Goal: Use online tool/utility

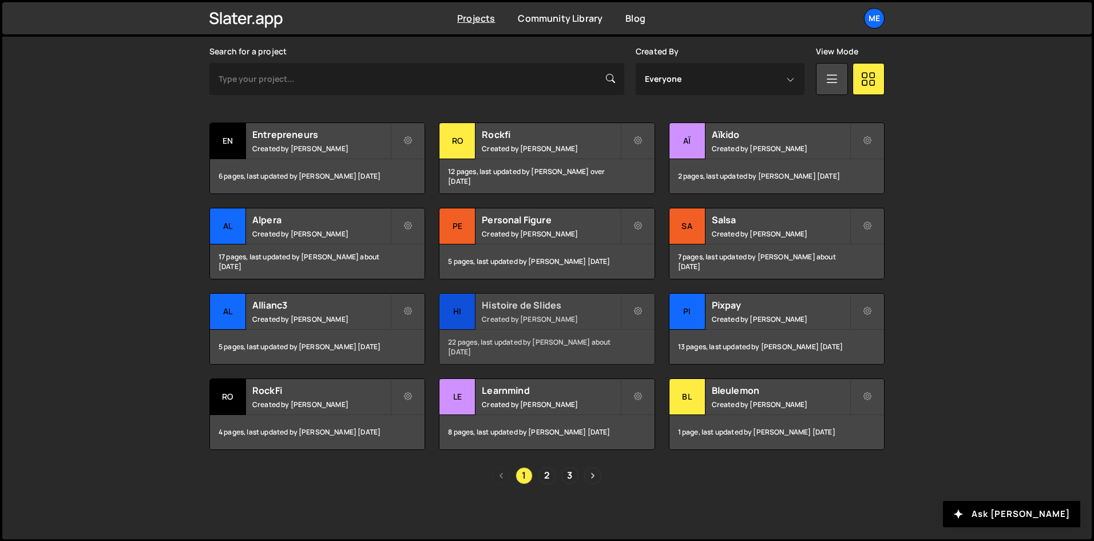
scroll to position [339, 0]
click at [575, 220] on h2 "Personal Figure" at bounding box center [551, 219] width 138 height 13
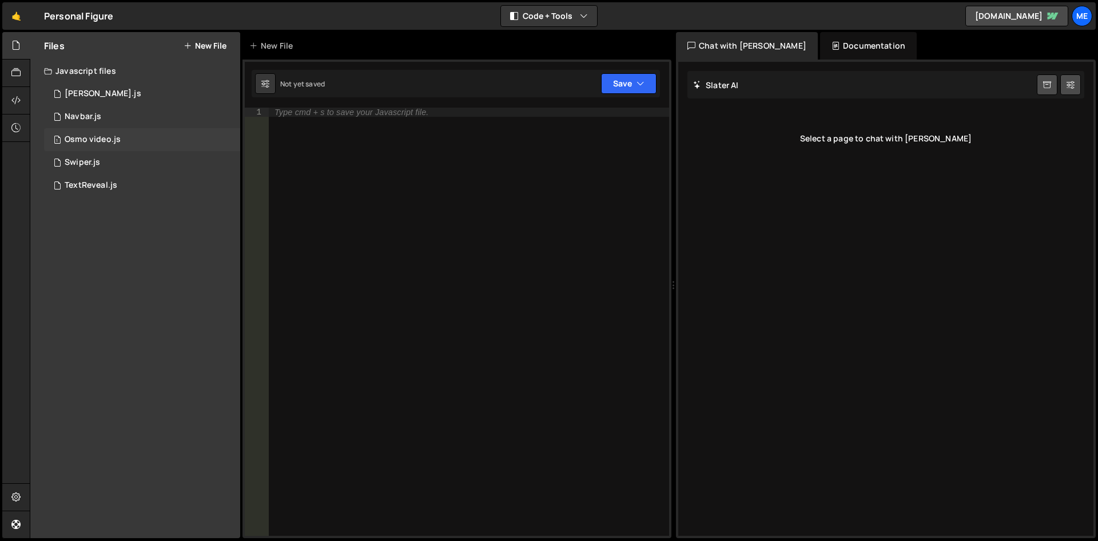
click at [130, 140] on div "1 Osmo video.js 0" at bounding box center [142, 139] width 196 height 23
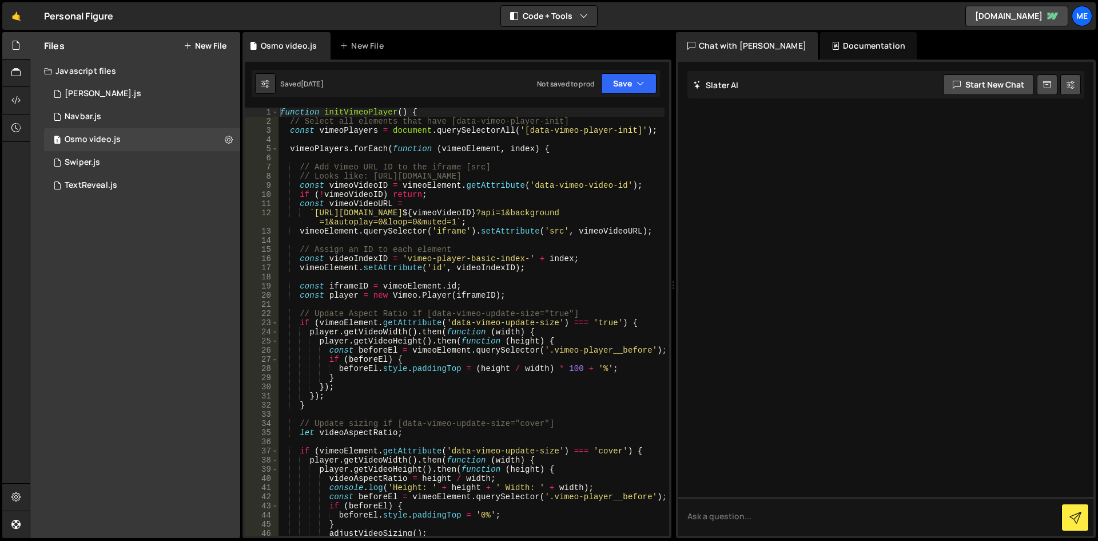
type textarea "// Looks like: https://player.vimeo.com/video/1019191082"
click at [573, 174] on div "function initVimeoPlayer ( ) { // Select all elements that have [data-vimeo-pla…" at bounding box center [471, 331] width 387 height 446
